Goal: Information Seeking & Learning: Learn about a topic

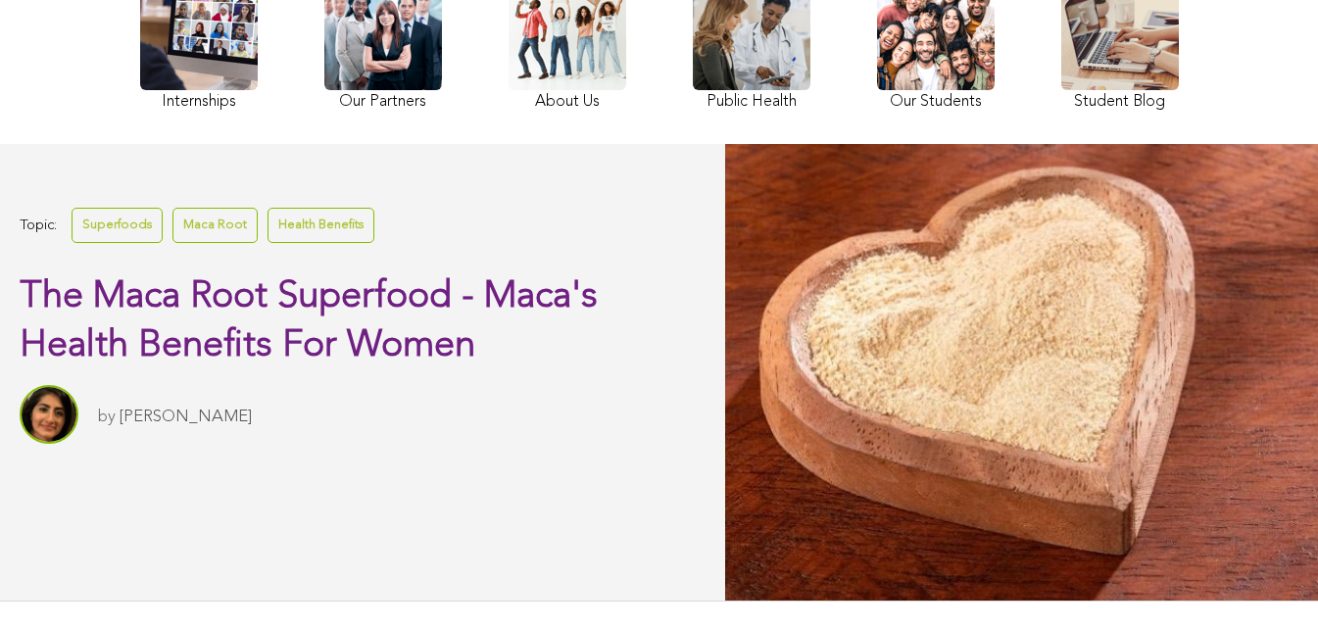
scroll to position [443, 0]
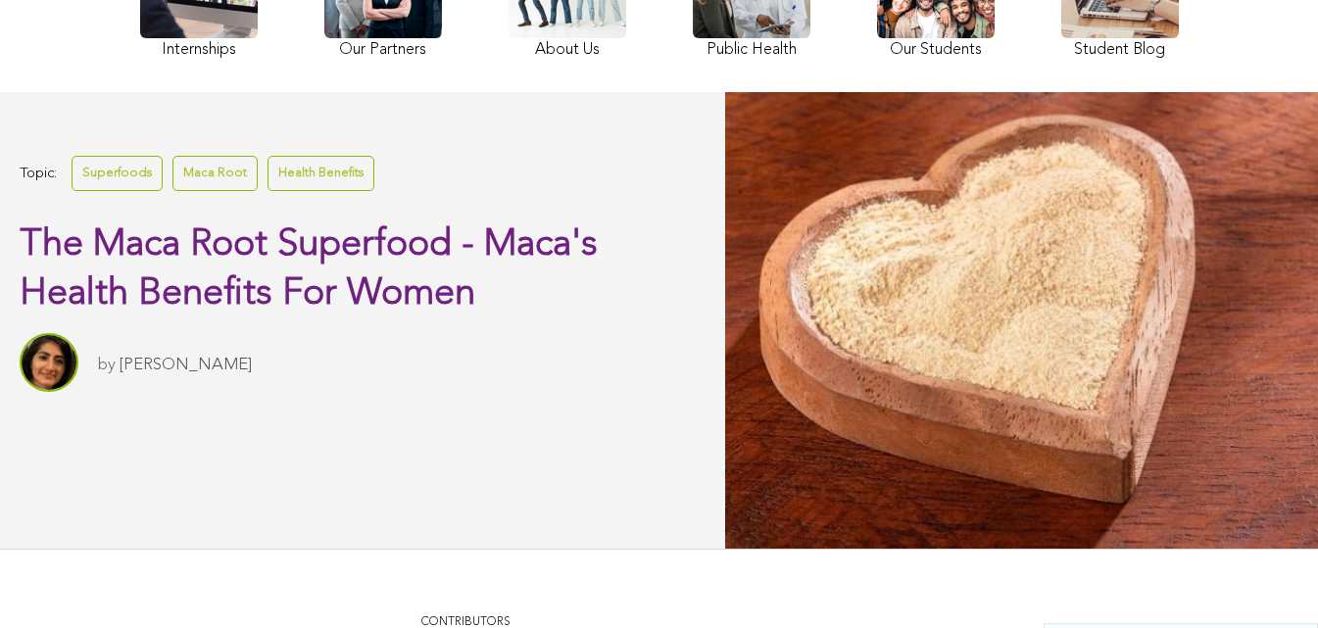
click at [114, 190] on link "Superfoods" at bounding box center [117, 173] width 91 height 34
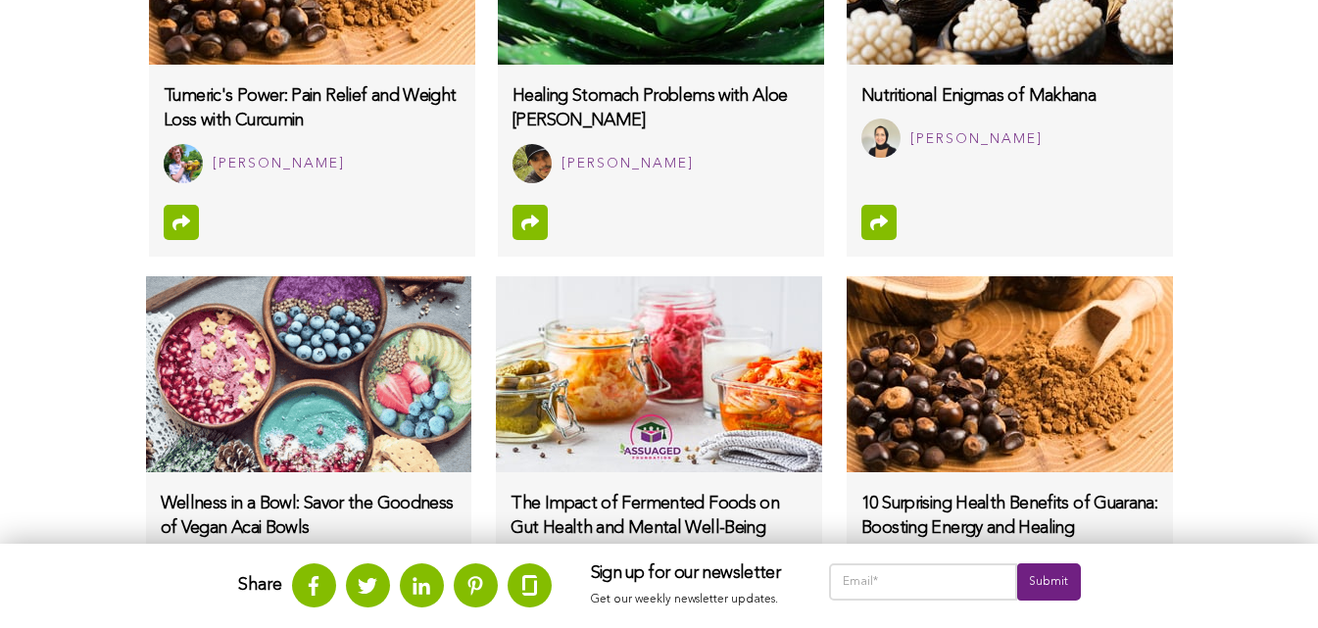
scroll to position [1535, 0]
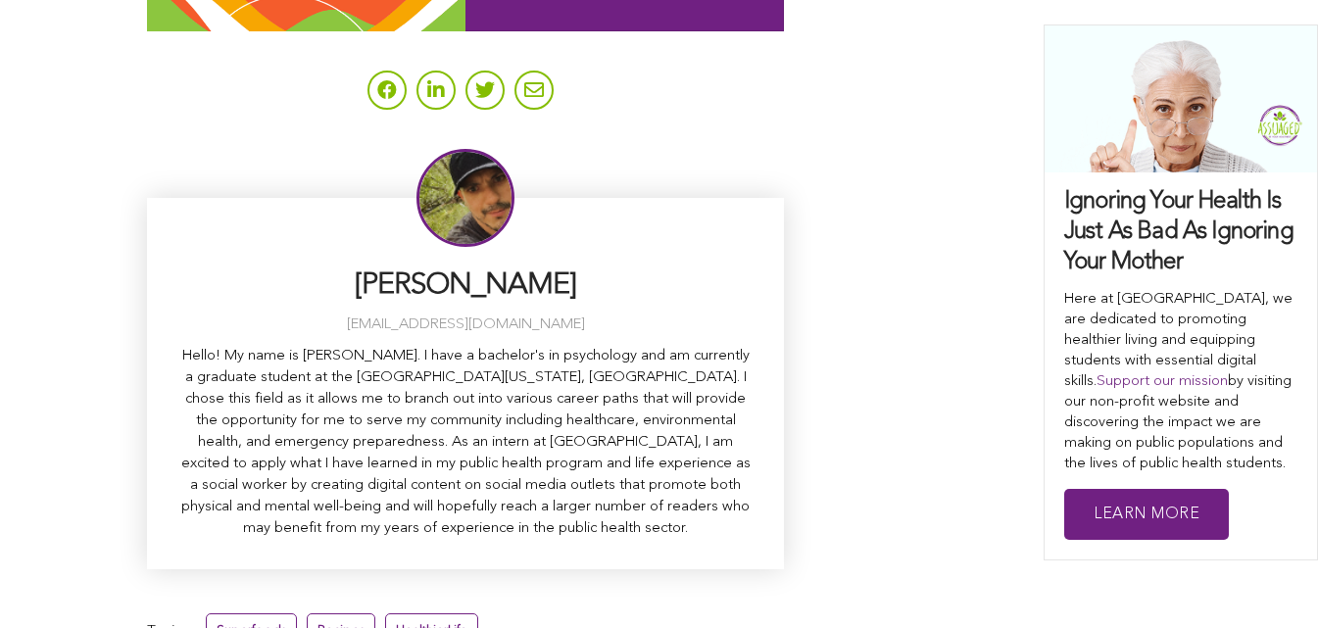
scroll to position [7564, 0]
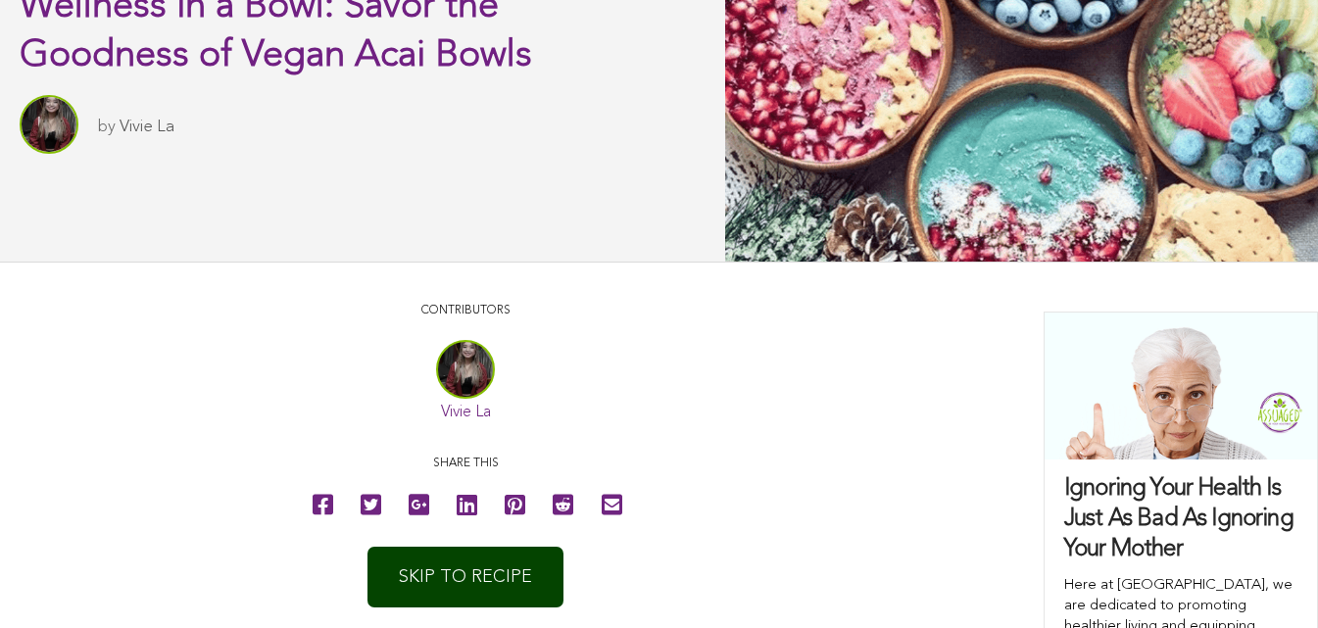
scroll to position [563, 0]
